Goal: Check status: Check status

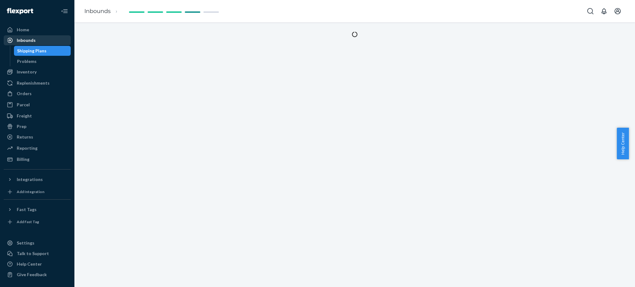
click at [47, 42] on div "Inbounds" at bounding box center [37, 40] width 66 height 9
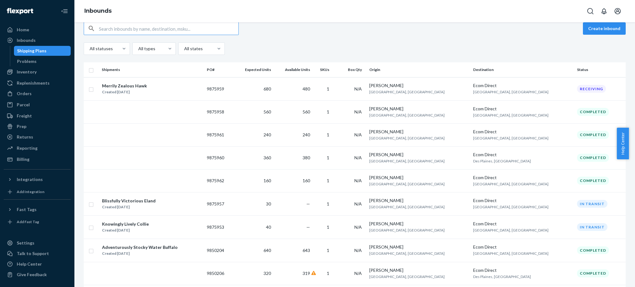
scroll to position [124, 0]
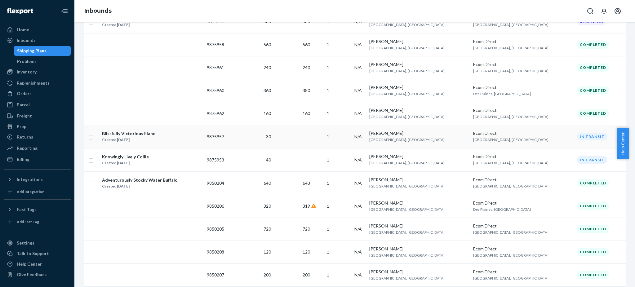
click at [334, 139] on td "1" at bounding box center [323, 136] width 22 height 23
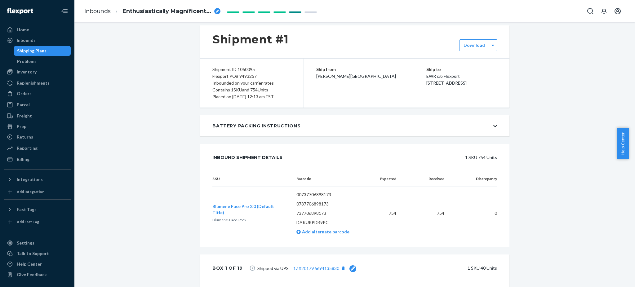
scroll to position [82, 0]
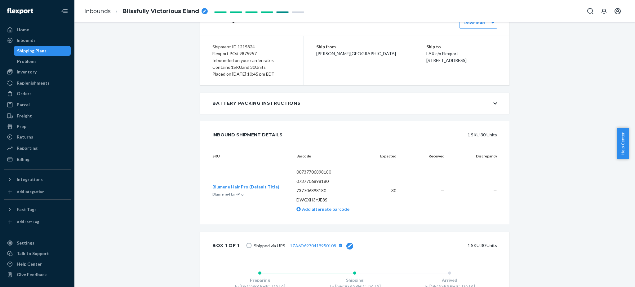
scroll to position [145, 0]
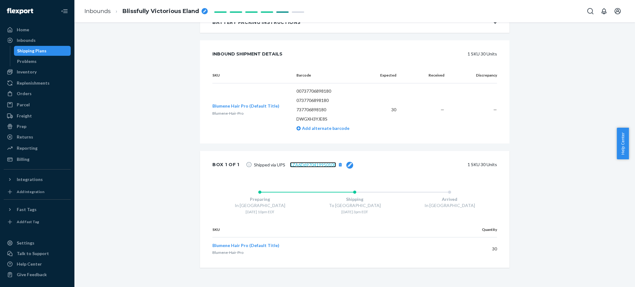
click at [320, 166] on link "1ZA6D6970419950108" at bounding box center [313, 164] width 46 height 5
click at [147, 207] on div "Shipment [GEOGRAPHIC_DATA] Shipment #1 In transit Download Shipment ID 1215824 …" at bounding box center [354, 86] width 551 height 401
click at [297, 165] on link "1ZA6D6970419950108" at bounding box center [313, 164] width 46 height 5
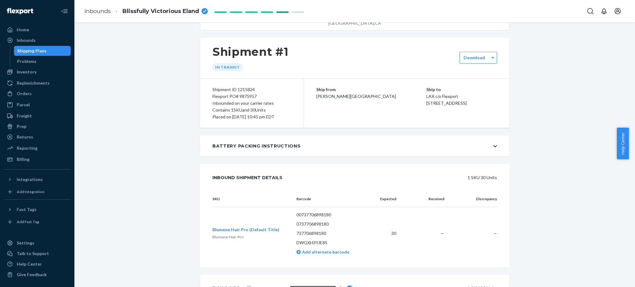
scroll to position [0, 0]
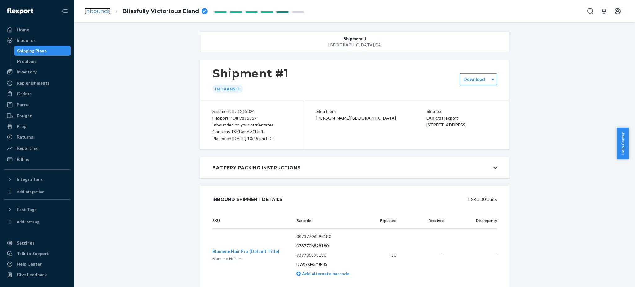
click at [106, 11] on link "Inbounds" at bounding box center [97, 11] width 26 height 7
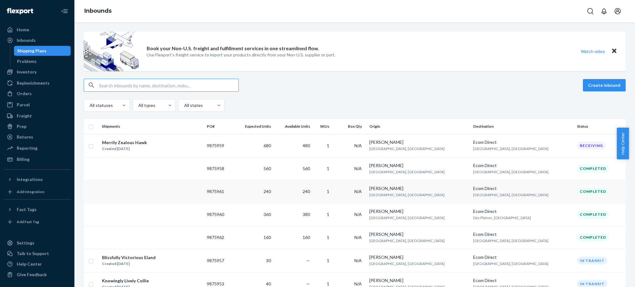
scroll to position [82, 0]
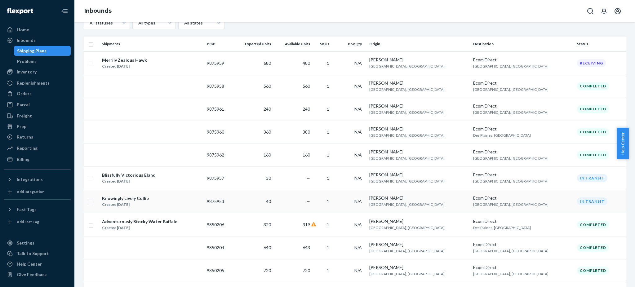
click at [334, 202] on td "1" at bounding box center [323, 201] width 22 height 23
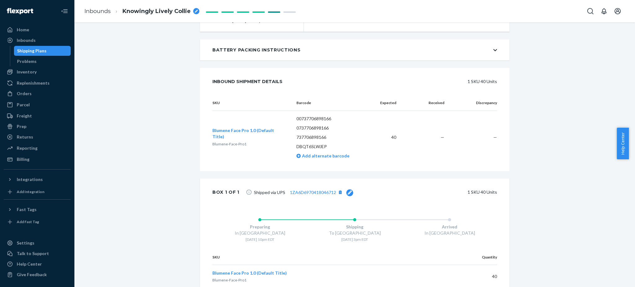
scroll to position [145, 0]
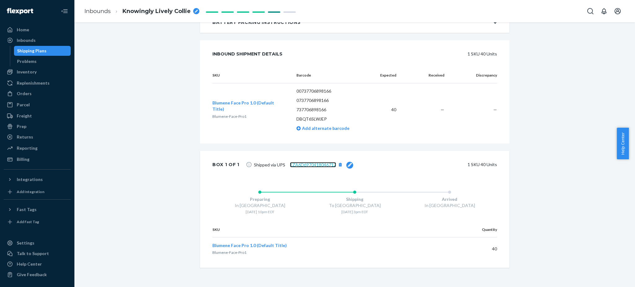
click at [315, 164] on link "1ZA6D6970418046712" at bounding box center [313, 164] width 46 height 5
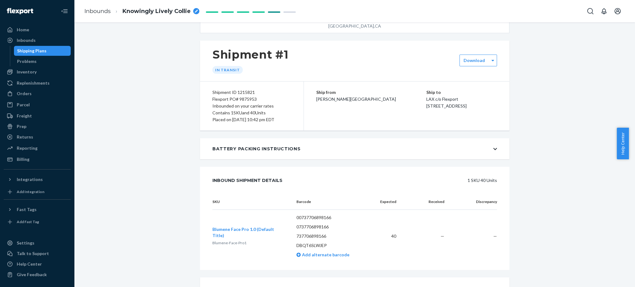
scroll to position [0, 0]
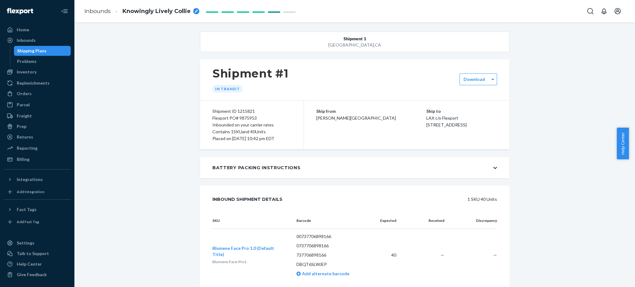
click at [104, 5] on ol "Inbounds Knowingly Lively Collie" at bounding box center [141, 11] width 125 height 18
click at [102, 8] on link "Inbounds" at bounding box center [97, 11] width 26 height 7
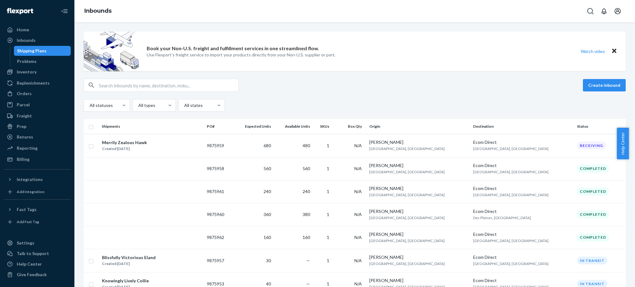
click at [398, 42] on div "Book your Non-U.S. freight and fulfillment services in one streamlined flow. Us…" at bounding box center [355, 52] width 542 height 40
click at [367, 140] on td "N/A" at bounding box center [350, 145] width 33 height 23
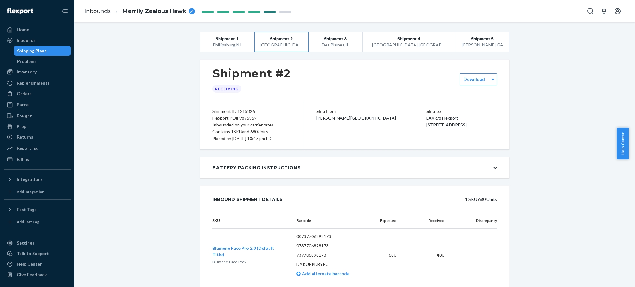
drag, startPoint x: 145, startPoint y: 78, endPoint x: 148, endPoint y: 76, distance: 3.6
click at [46, 54] on div "Shipping Plans" at bounding box center [43, 51] width 56 height 9
